Goal: Obtain resource: Download file/media

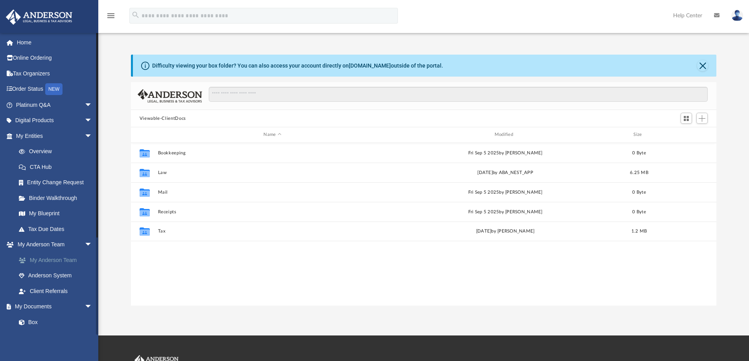
scroll to position [173, 580]
click at [85, 105] on span "arrow_drop_down" at bounding box center [93, 105] width 16 height 16
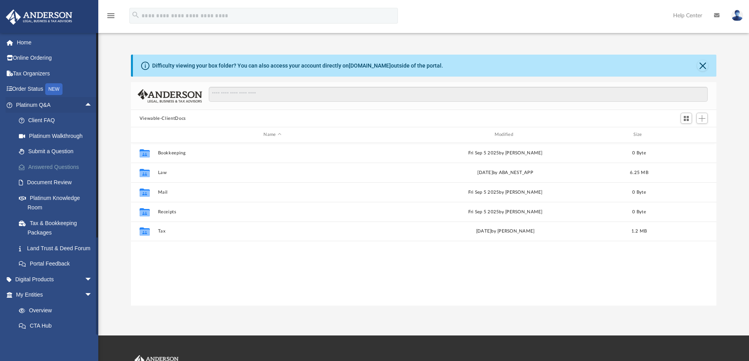
click at [62, 168] on link "Answered Questions" at bounding box center [57, 167] width 93 height 16
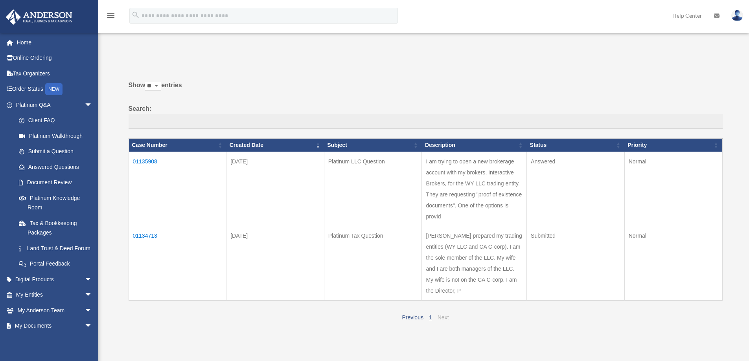
click at [441, 318] on link "Next" at bounding box center [443, 318] width 11 height 6
click at [146, 236] on td "01134713" at bounding box center [178, 263] width 98 height 75
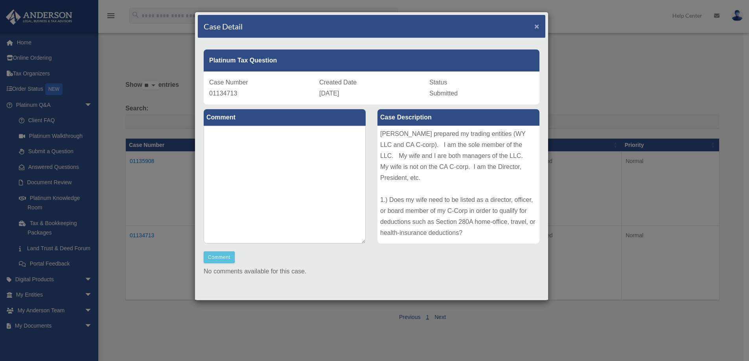
click at [535, 26] on span "×" at bounding box center [537, 26] width 5 height 9
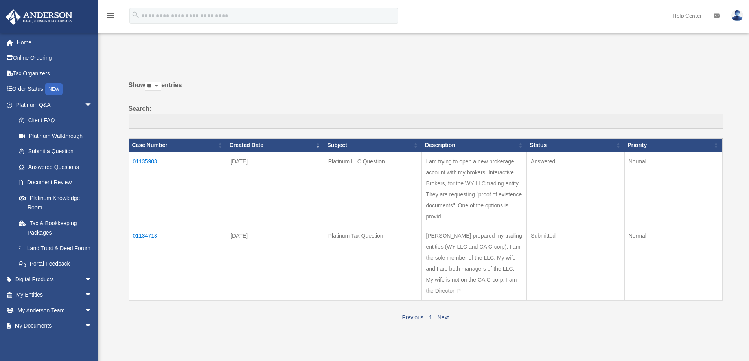
click at [139, 160] on td "01135908" at bounding box center [178, 189] width 98 height 74
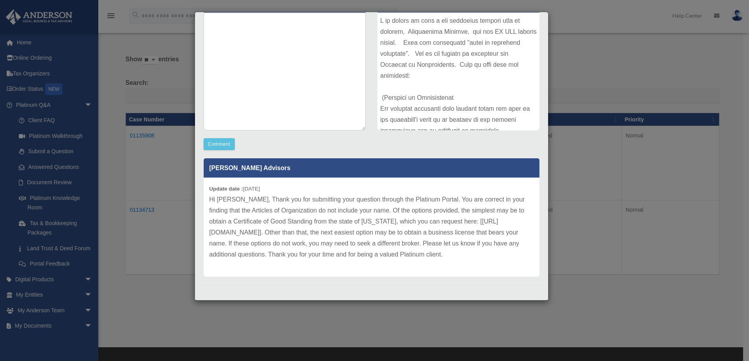
scroll to position [39, 0]
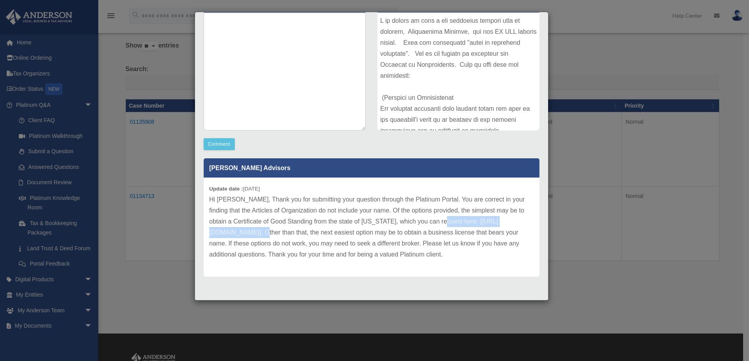
drag, startPoint x: 313, startPoint y: 234, endPoint x: 212, endPoint y: 229, distance: 101.6
click at [212, 229] on p "Hi Dan, Thank you for submitting your question through the Platinum Portal. You…" at bounding box center [371, 227] width 325 height 66
copy p "https://cogs.wyo.gov/ThirdParty.aspx"
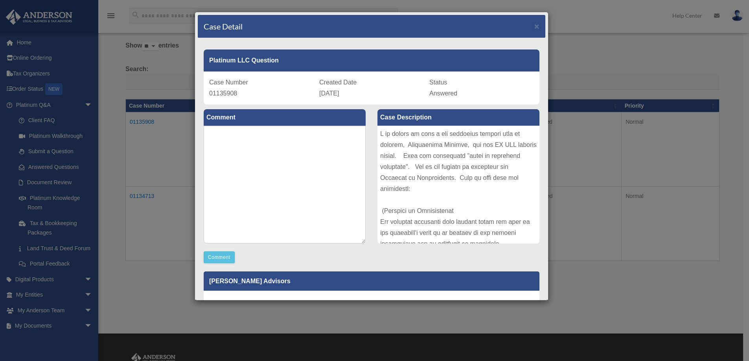
scroll to position [0, 0]
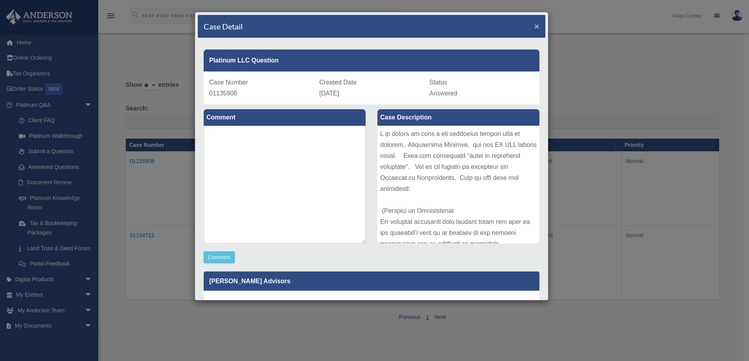
click at [535, 26] on span "×" at bounding box center [537, 26] width 5 height 9
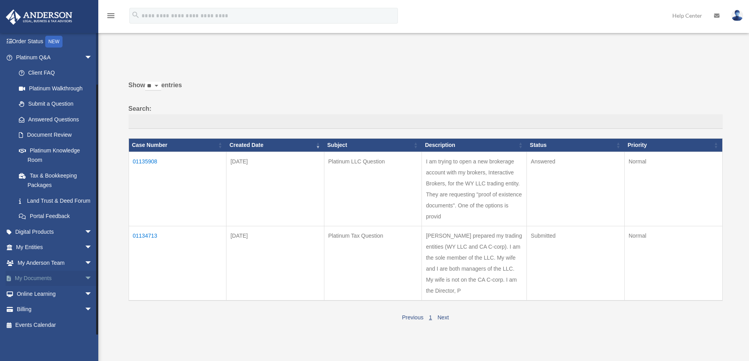
scroll to position [57, 0]
click at [85, 281] on span "arrow_drop_down" at bounding box center [93, 279] width 16 height 16
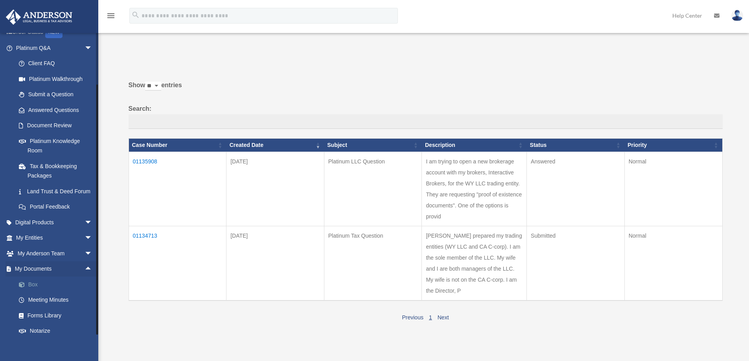
click at [38, 293] on link "Box" at bounding box center [57, 285] width 93 height 16
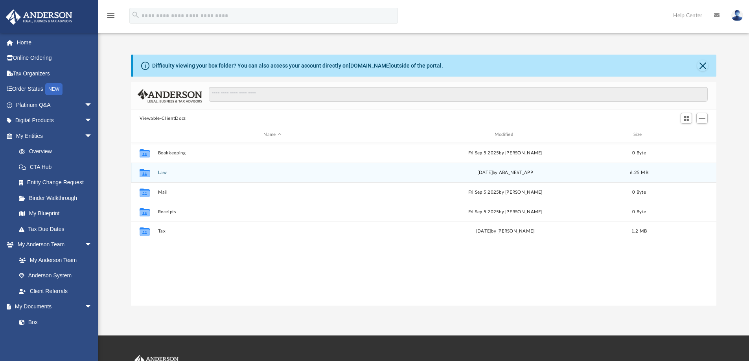
scroll to position [173, 580]
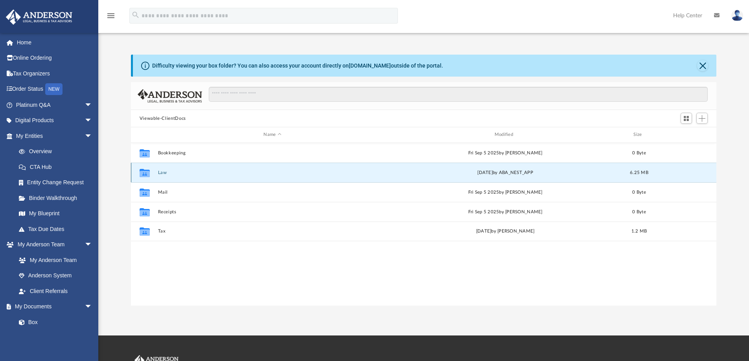
click at [164, 173] on button "Law" at bounding box center [272, 172] width 229 height 5
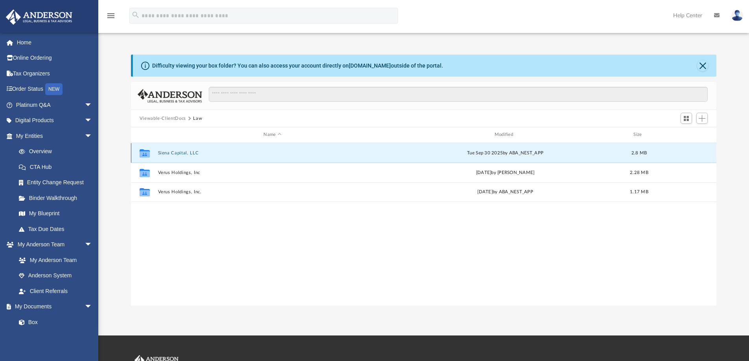
click at [176, 154] on button "Siena Capital, LLC" at bounding box center [272, 153] width 229 height 5
click at [172, 154] on button "Initial Docs" at bounding box center [272, 153] width 229 height 5
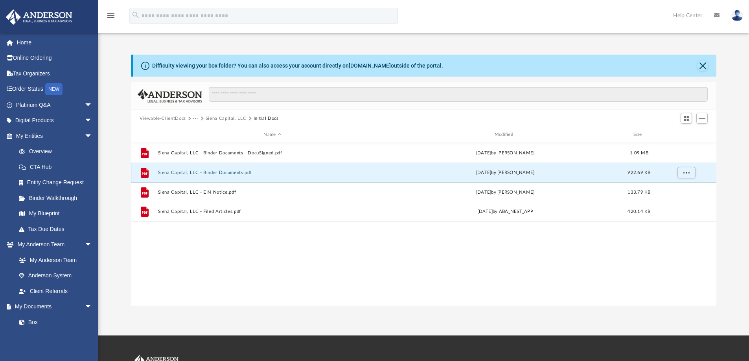
click at [216, 174] on button "Siena Capital, LLC - Binder Documents.pdf" at bounding box center [272, 172] width 229 height 5
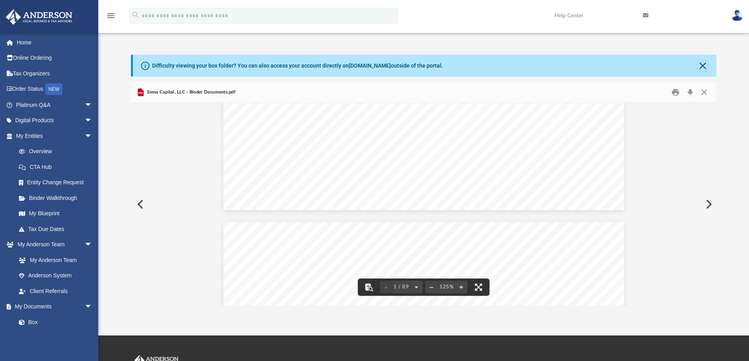
scroll to position [393, 0]
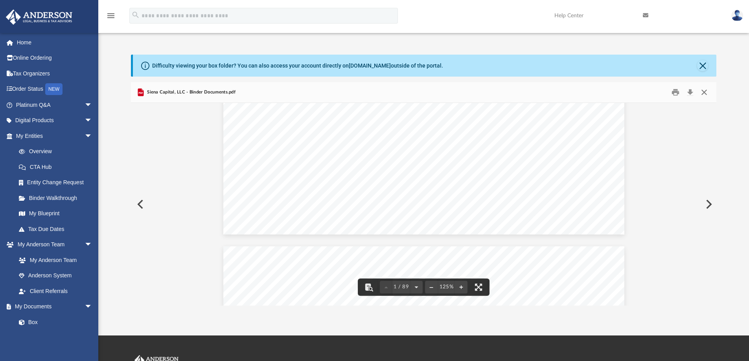
click at [703, 92] on button "Close" at bounding box center [704, 93] width 14 height 12
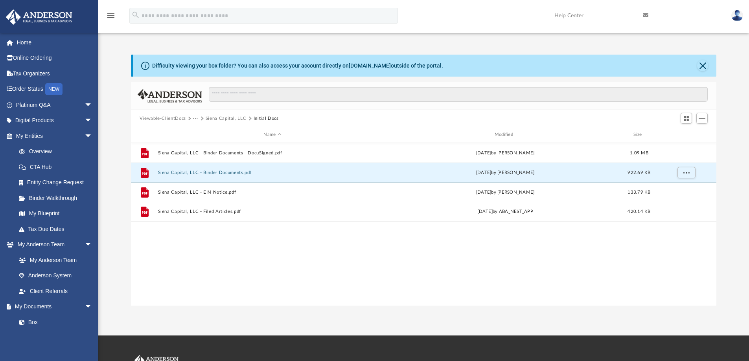
click at [225, 120] on button "Siena Capital, LLC" at bounding box center [226, 118] width 41 height 7
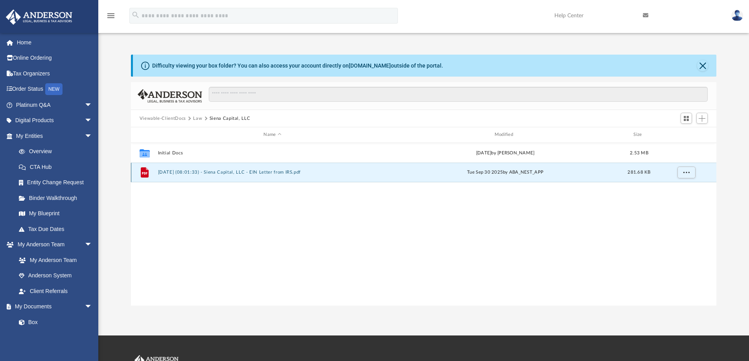
click at [224, 173] on button "2025.09.30 (08:01:33) - Siena Capital, LLC - EIN Letter from IRS.pdf" at bounding box center [272, 172] width 229 height 5
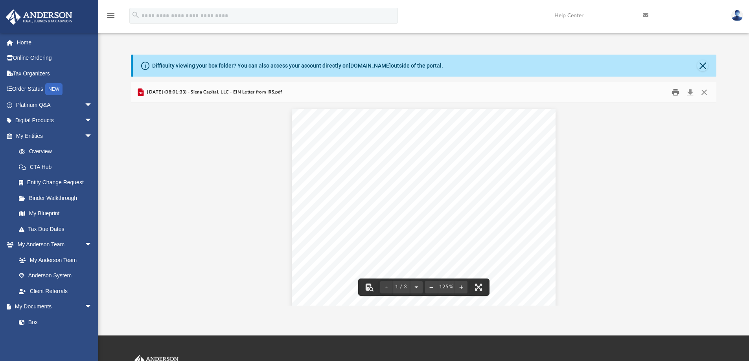
click at [676, 94] on button "Print" at bounding box center [676, 93] width 16 height 12
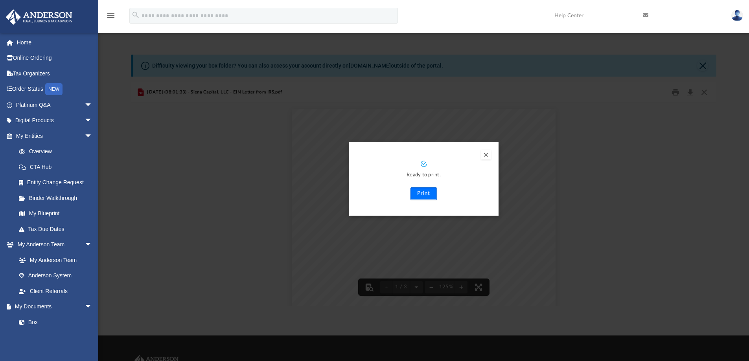
click at [422, 194] on button "Print" at bounding box center [424, 194] width 26 height 13
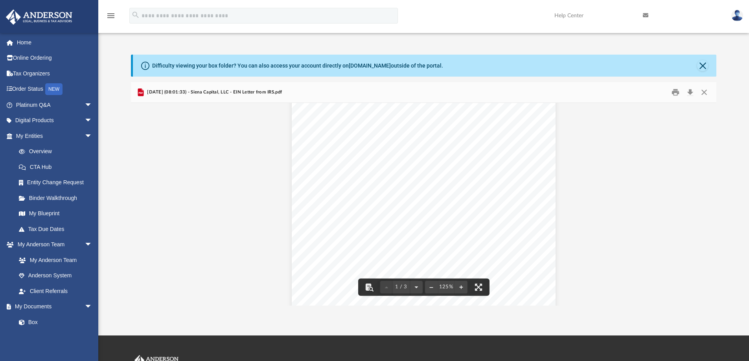
scroll to position [0, 0]
drag, startPoint x: 705, startPoint y: 93, endPoint x: 687, endPoint y: 63, distance: 34.7
click at [704, 91] on button "Close" at bounding box center [704, 93] width 14 height 12
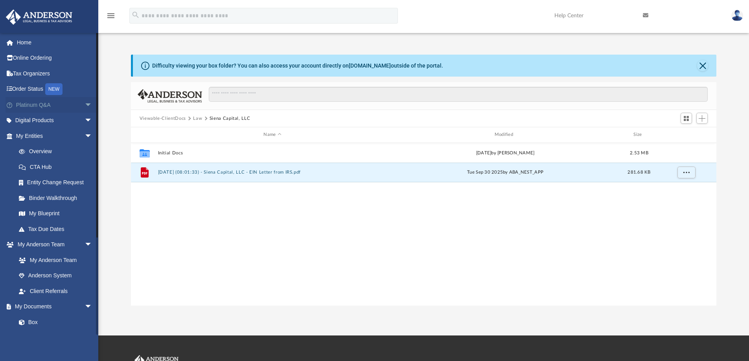
click at [85, 104] on span "arrow_drop_down" at bounding box center [93, 105] width 16 height 16
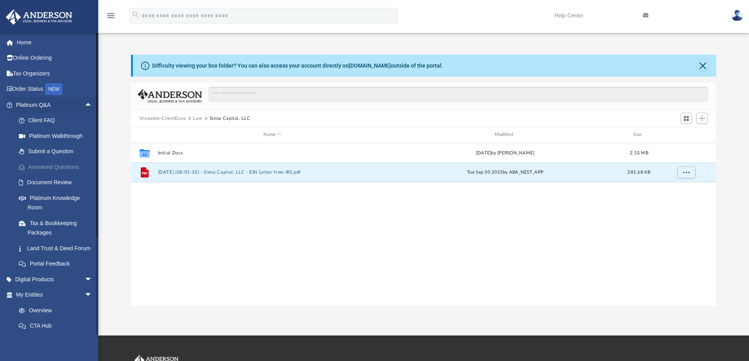
click at [51, 165] on link "Answered Questions" at bounding box center [57, 167] width 93 height 16
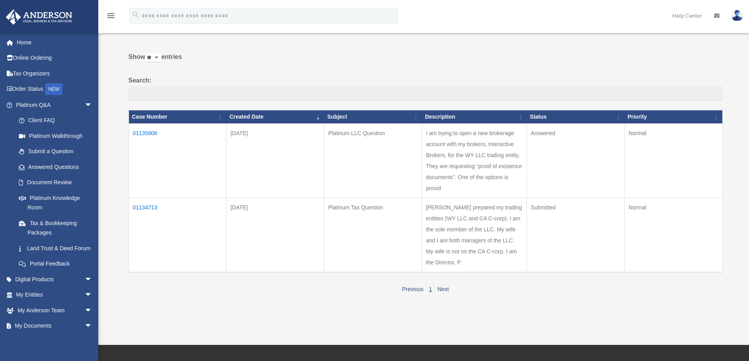
scroll to position [79, 0]
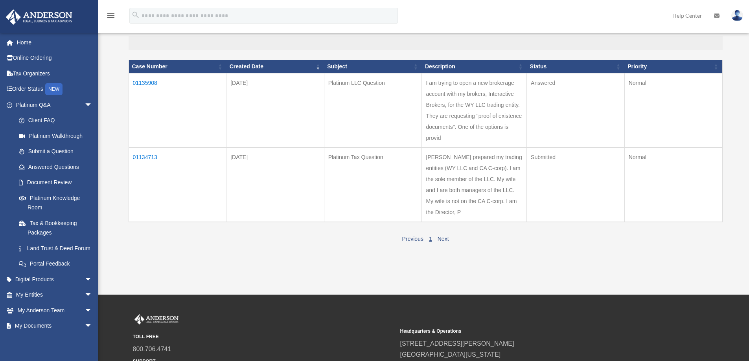
click at [147, 84] on td "01135908" at bounding box center [178, 110] width 98 height 74
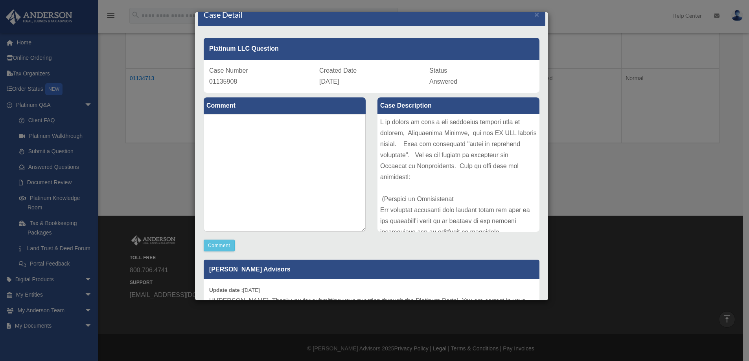
scroll to position [0, 0]
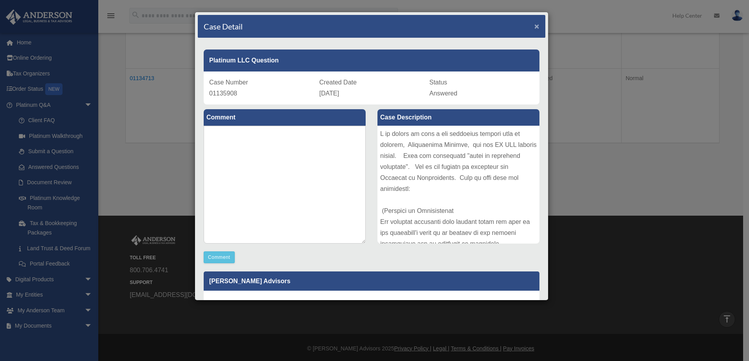
click at [535, 26] on span "×" at bounding box center [537, 26] width 5 height 9
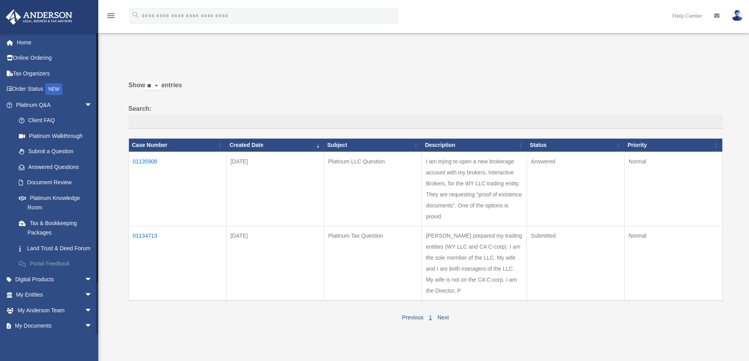
scroll to position [57, 0]
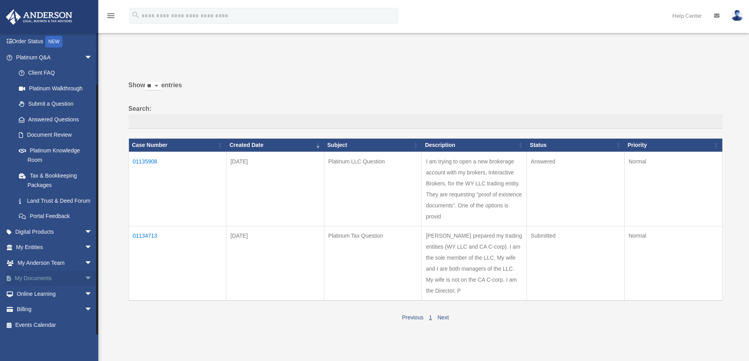
click at [85, 278] on span "arrow_drop_down" at bounding box center [93, 279] width 16 height 16
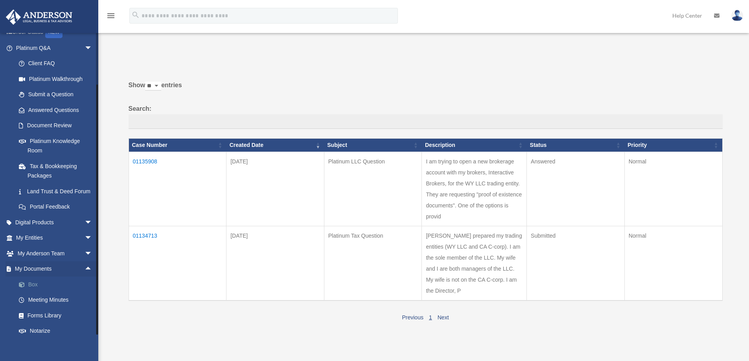
click at [37, 293] on link "Box" at bounding box center [57, 285] width 93 height 16
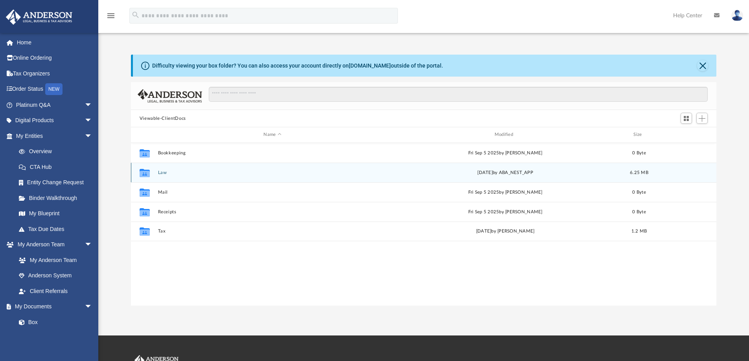
scroll to position [6, 6]
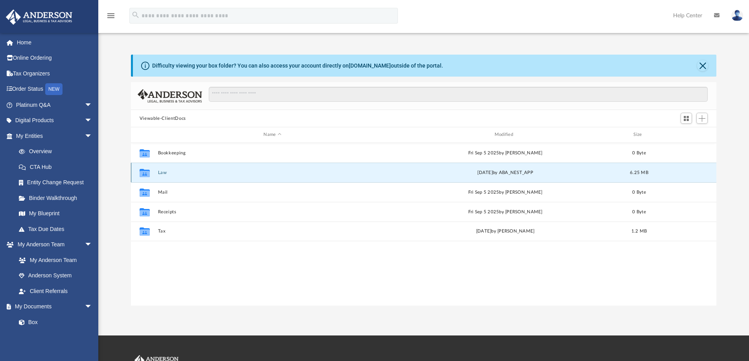
click at [161, 174] on button "Law" at bounding box center [272, 172] width 229 height 5
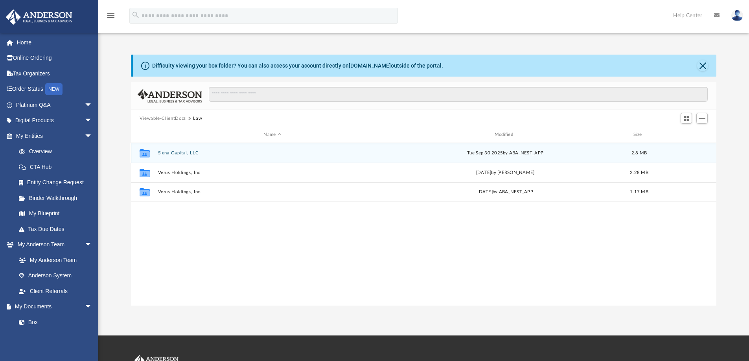
click at [177, 155] on button "Siena Capital, LLC" at bounding box center [272, 153] width 229 height 5
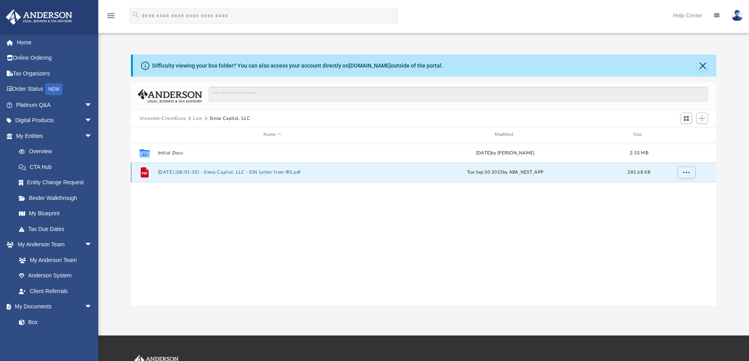
click at [236, 172] on button "2025.09.30 (08:01:33) - Siena Capital, LLC - EIN Letter from IRS.pdf" at bounding box center [272, 172] width 229 height 5
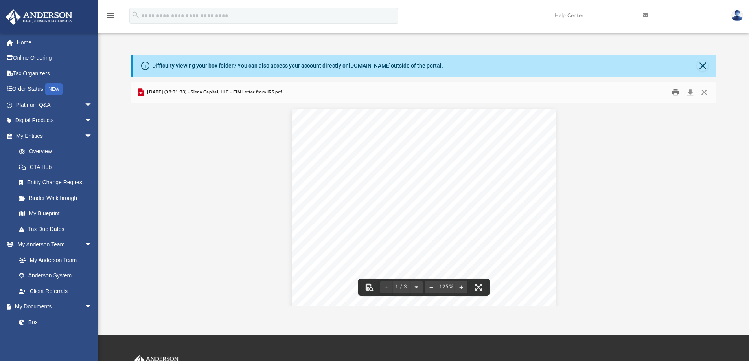
click at [676, 92] on button "Print" at bounding box center [676, 93] width 16 height 12
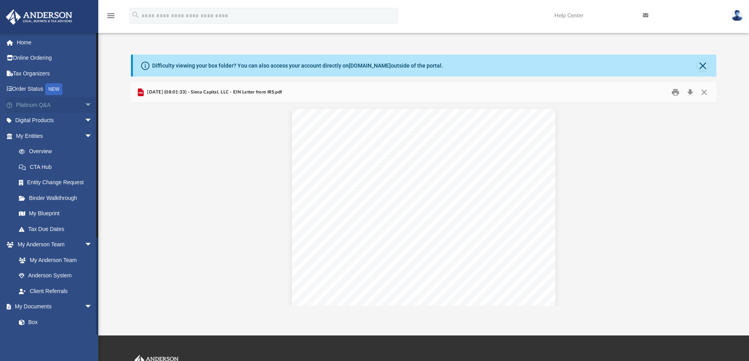
click at [85, 105] on span "arrow_drop_down" at bounding box center [93, 105] width 16 height 16
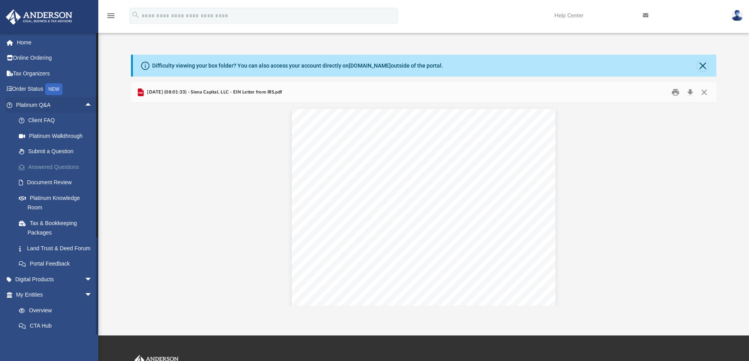
click at [49, 168] on link "Answered Questions" at bounding box center [57, 167] width 93 height 16
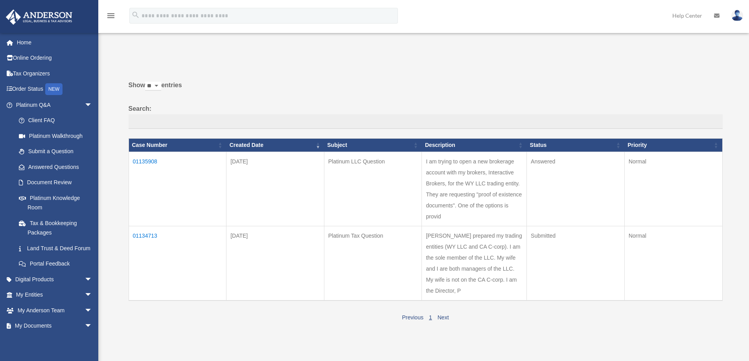
click at [144, 237] on td "01134713" at bounding box center [178, 263] width 98 height 75
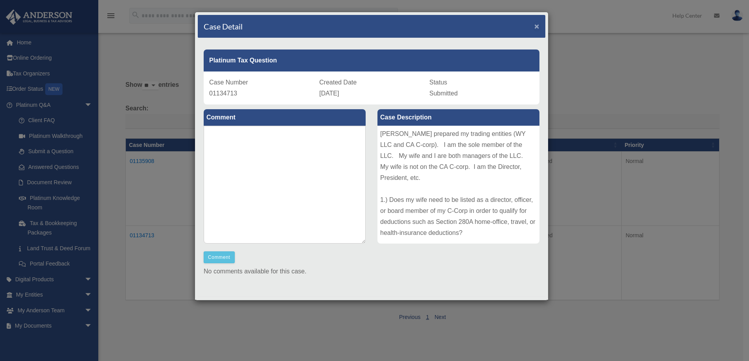
click at [535, 27] on span "×" at bounding box center [537, 26] width 5 height 9
